Goal: Find specific page/section

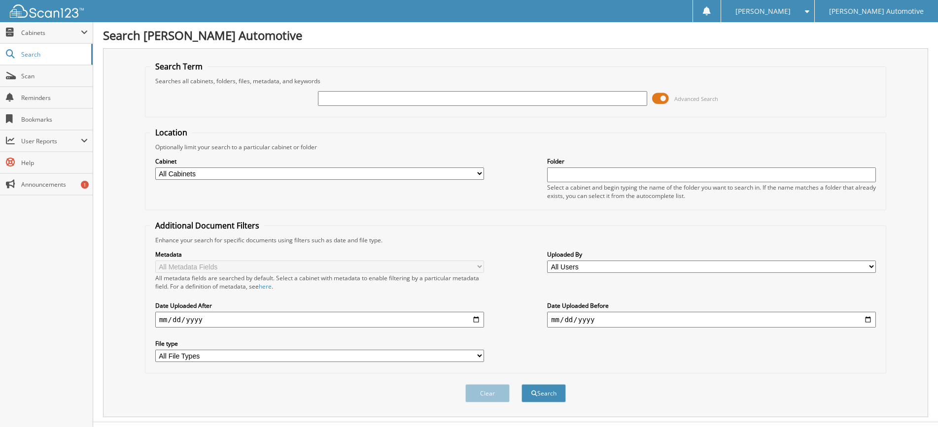
click at [331, 97] on input "text" at bounding box center [482, 98] width 329 height 15
type input "84931"
click at [522, 385] on button "Search" at bounding box center [544, 394] width 44 height 18
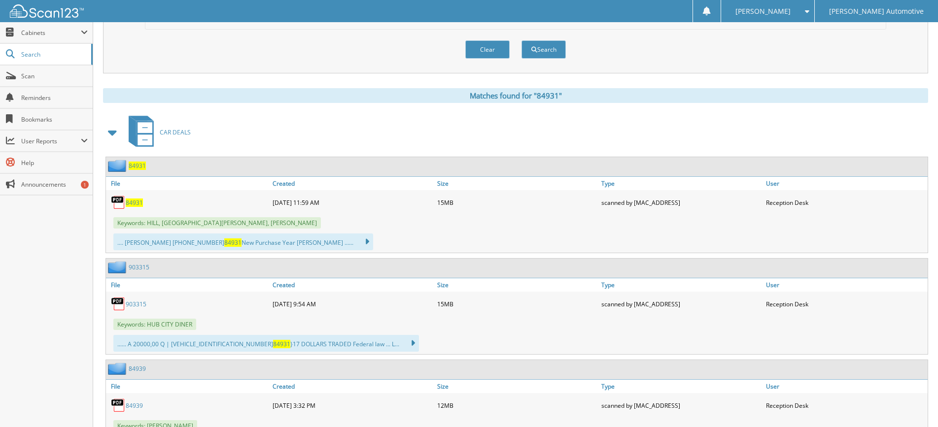
scroll to position [345, 0]
click at [139, 203] on span "84931" at bounding box center [134, 202] width 17 height 8
click at [482, 52] on button "Clear" at bounding box center [487, 48] width 44 height 18
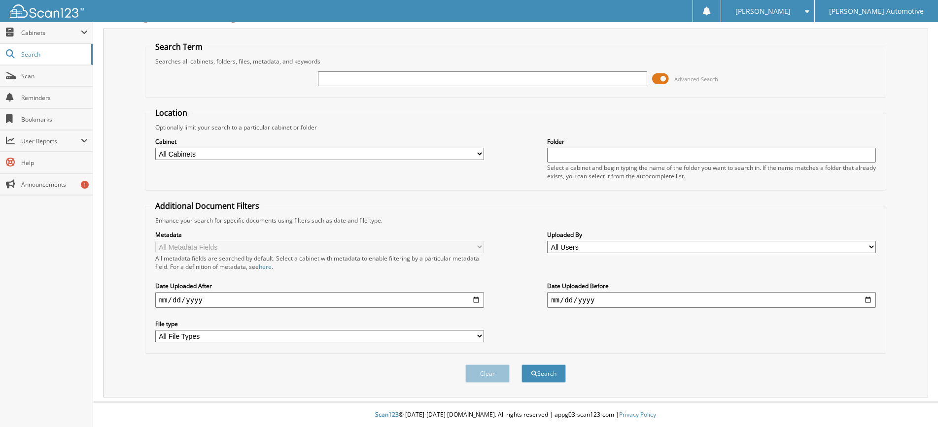
click at [335, 80] on input "text" at bounding box center [482, 78] width 329 height 15
type input "101212"
click at [522, 365] on button "Search" at bounding box center [544, 374] width 44 height 18
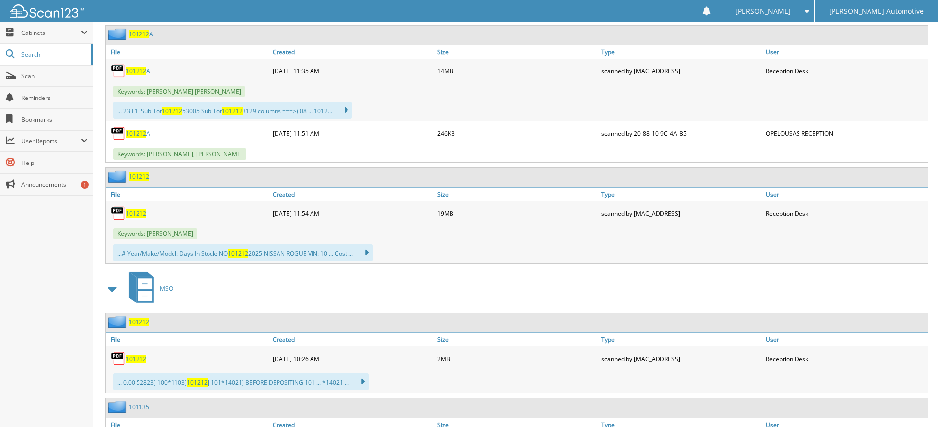
scroll to position [493, 0]
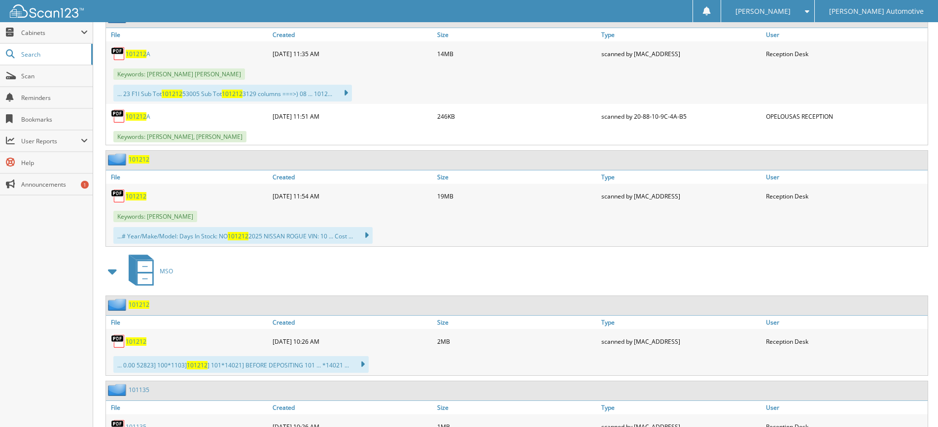
click at [135, 194] on span "101212" at bounding box center [136, 196] width 21 height 8
